Goal: Use online tool/utility: Utilize a website feature to perform a specific function

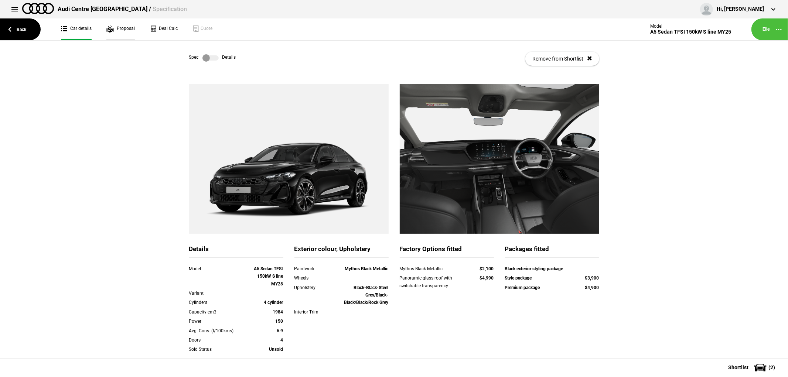
click at [132, 30] on link "Proposal" at bounding box center [120, 29] width 28 height 22
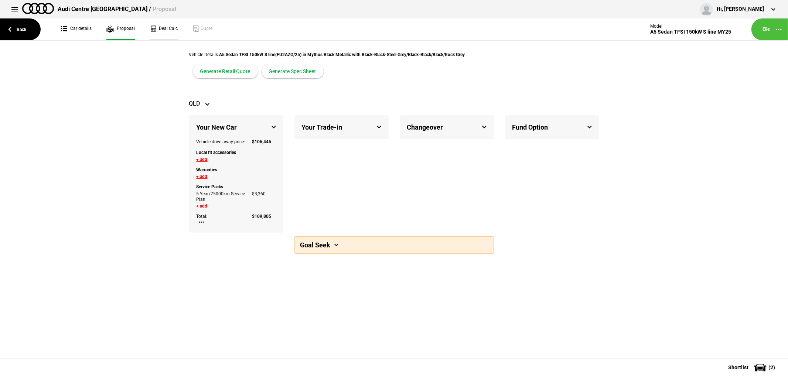
click at [167, 28] on link "Deal Calc" at bounding box center [164, 29] width 28 height 22
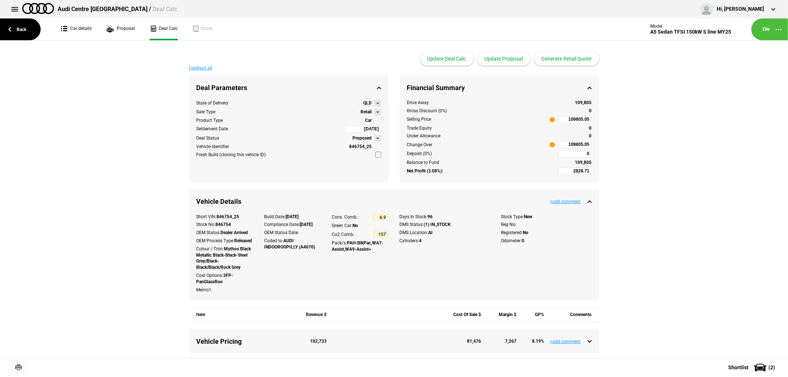
click at [376, 112] on button at bounding box center [377, 112] width 7 height 7
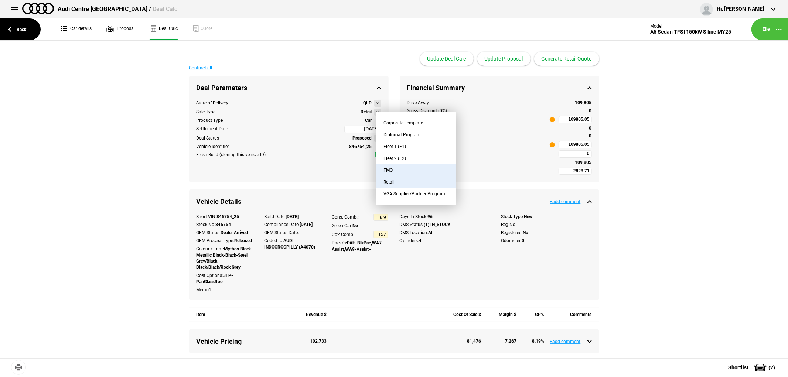
click at [400, 169] on button "FMO" at bounding box center [416, 170] width 80 height 12
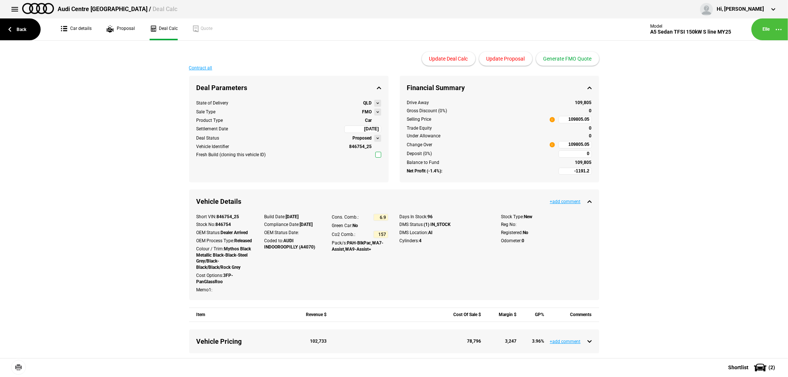
type input "-636.65"
type input "93187.25"
type input "-3691.2"
click at [504, 57] on button "Update Proposal" at bounding box center [505, 59] width 53 height 14
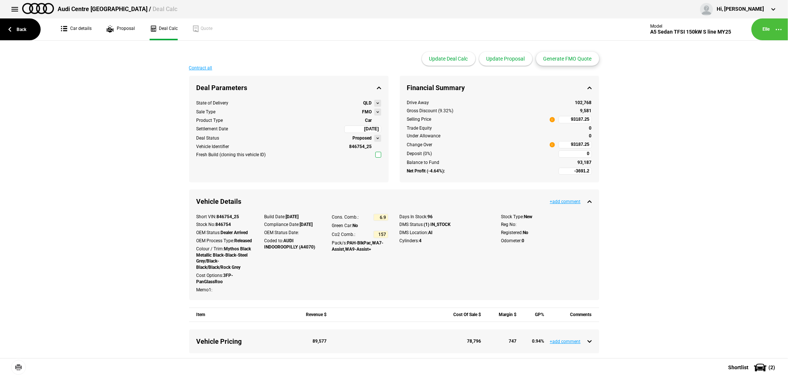
click at [574, 57] on button "Generate FMO Quote" at bounding box center [567, 59] width 63 height 14
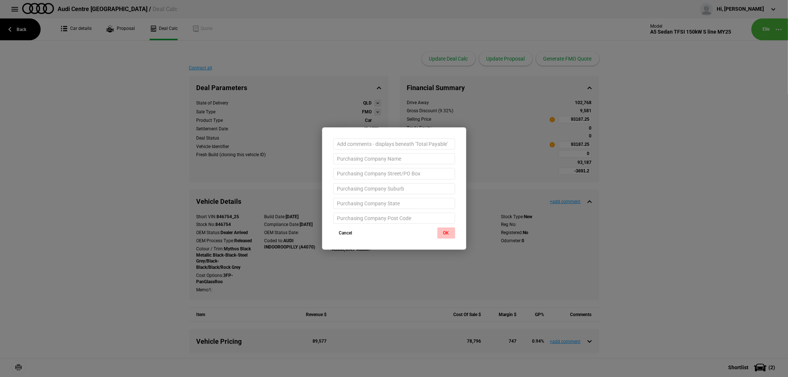
click at [444, 236] on button "OK" at bounding box center [446, 233] width 18 height 11
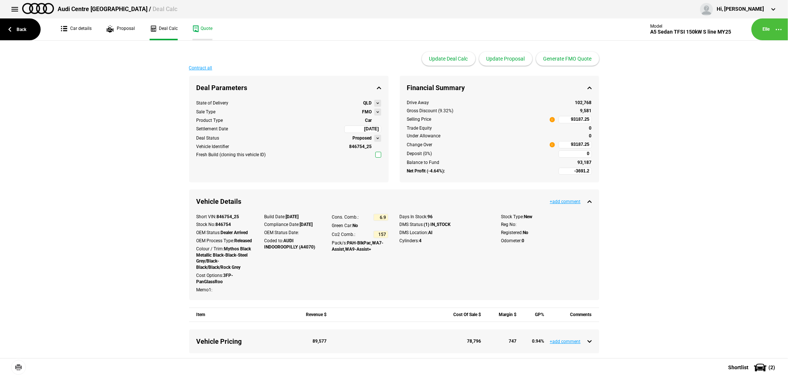
click at [204, 28] on link "Quote" at bounding box center [202, 29] width 20 height 22
